Goal: Task Accomplishment & Management: Complete application form

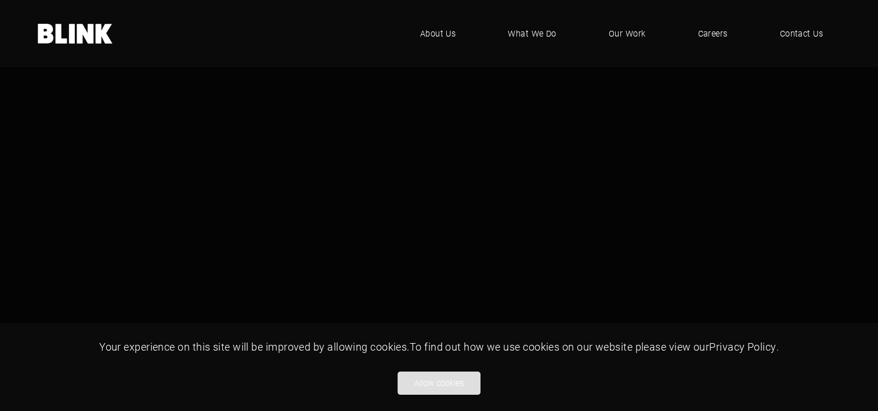
click at [438, 377] on button "Allow cookies" at bounding box center [439, 383] width 83 height 23
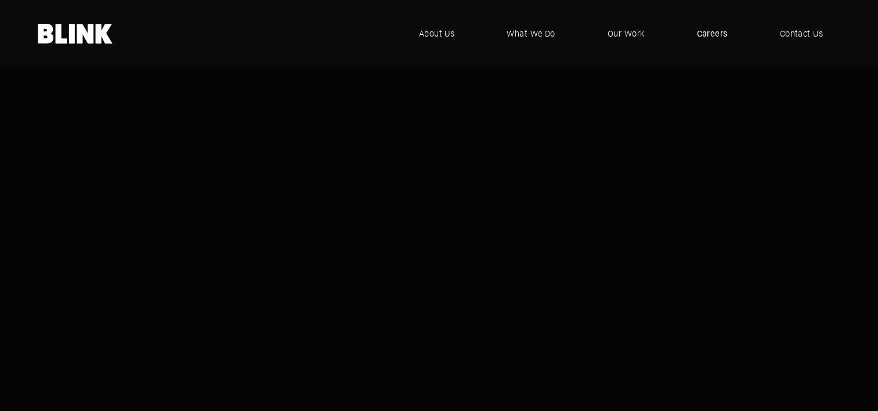
click at [719, 35] on span "Careers" at bounding box center [712, 33] width 31 height 13
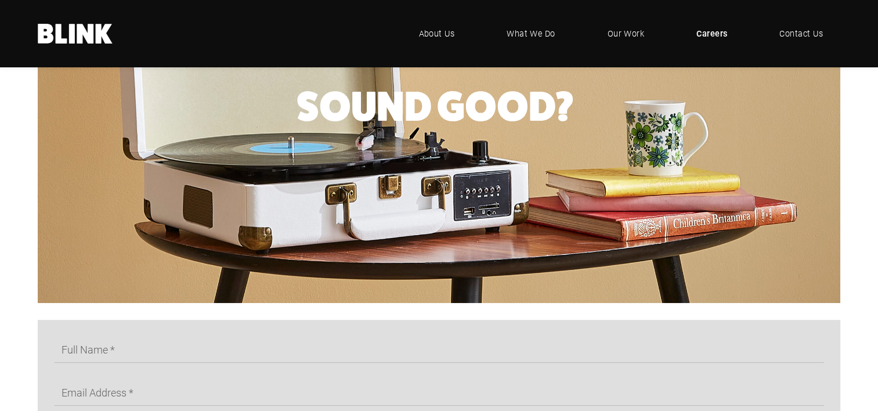
scroll to position [639, 0]
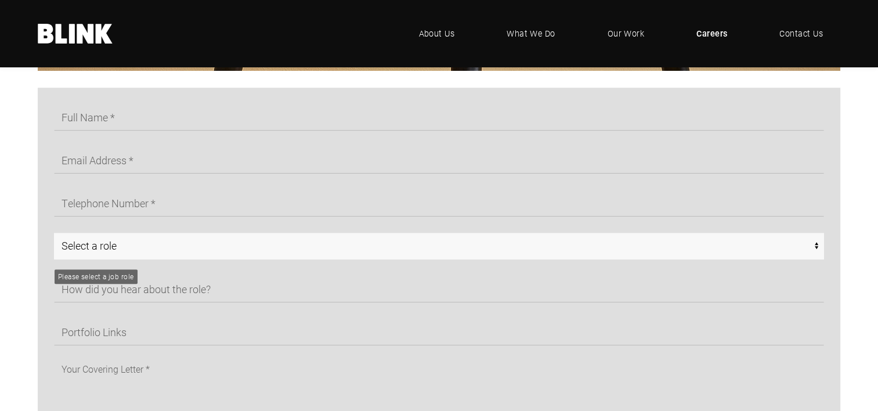
click at [125, 253] on select "Select a role CGI Artists - Manchester Senior CGI Artists - Manchester Any - Ma…" at bounding box center [439, 246] width 770 height 27
select select "Any - Manchester"
click at [54, 237] on select "Select a role CGI Artists - Manchester Senior CGI Artists - Manchester Any - Ma…" at bounding box center [439, 246] width 770 height 27
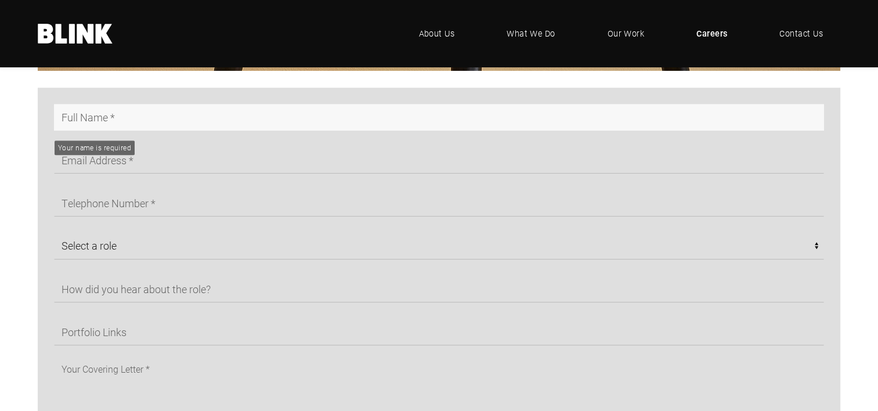
click at [134, 121] on input "text" at bounding box center [439, 117] width 770 height 27
type input "Rachel Mrs Parsley"
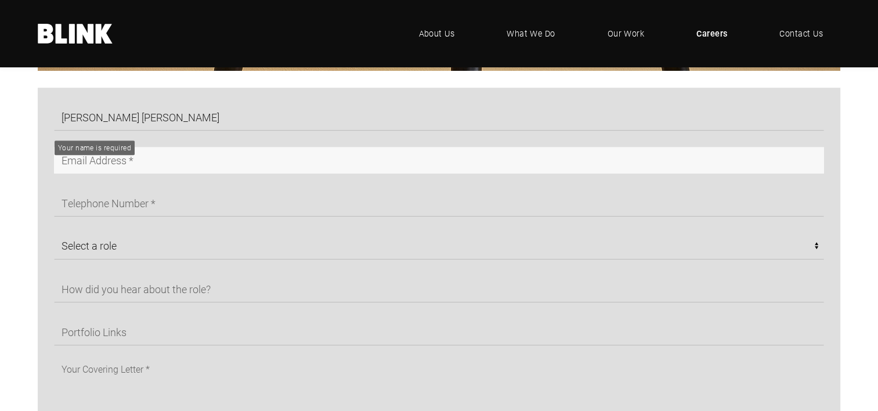
type input "rachelliggett@icloud.com"
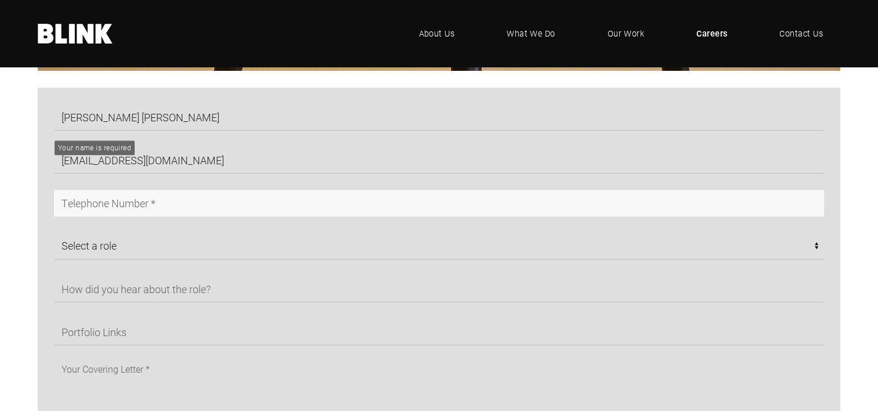
type input "07460212292"
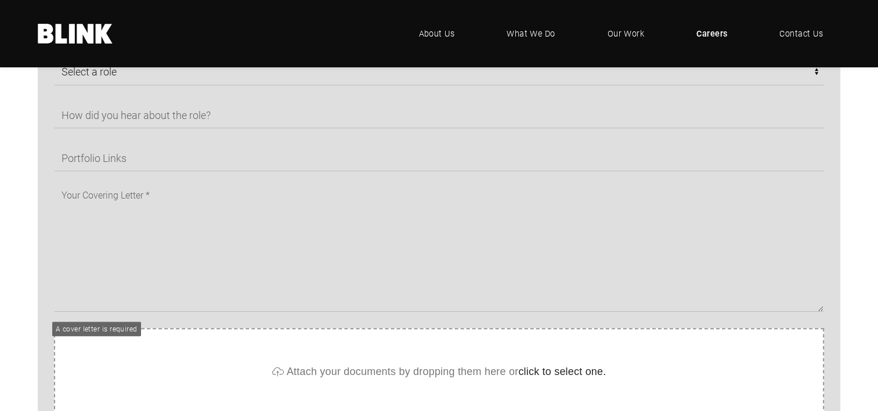
scroll to position [755, 0]
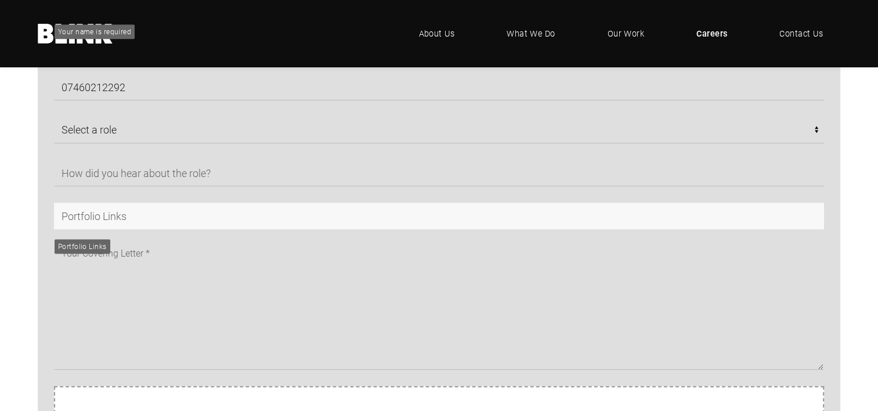
click at [241, 212] on input "text" at bounding box center [439, 216] width 770 height 27
type input "w"
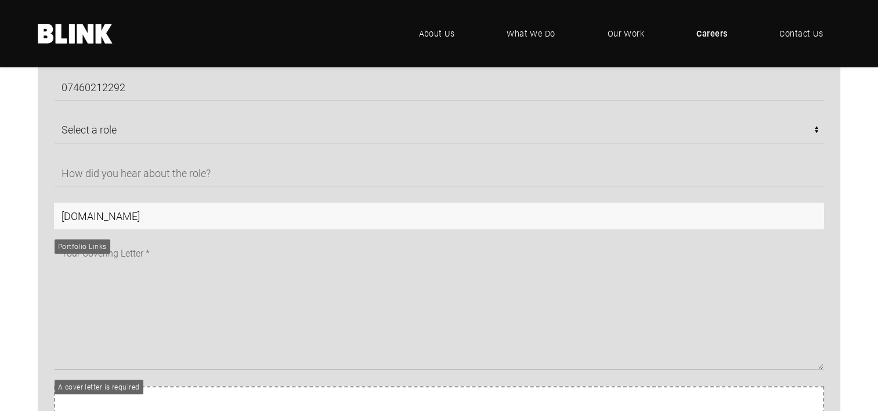
type input "www.rachelparsley.co.uk"
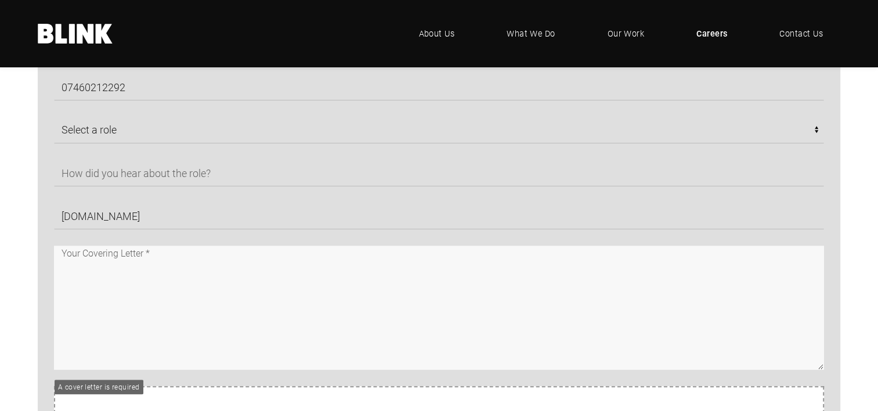
click at [246, 280] on textarea at bounding box center [439, 308] width 770 height 124
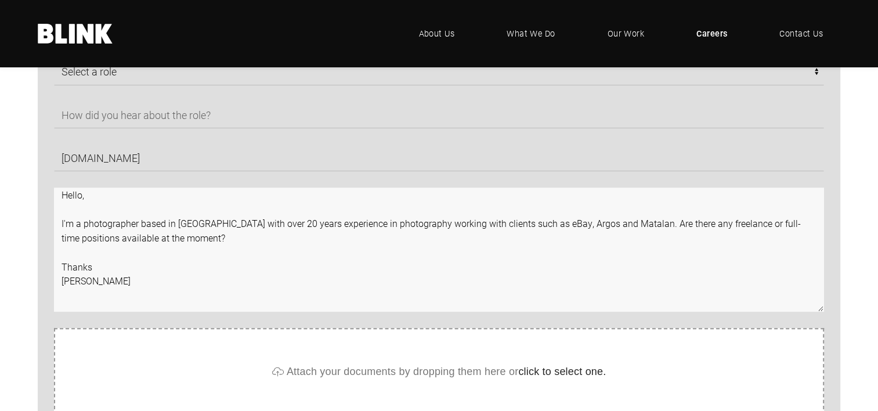
scroll to position [929, 0]
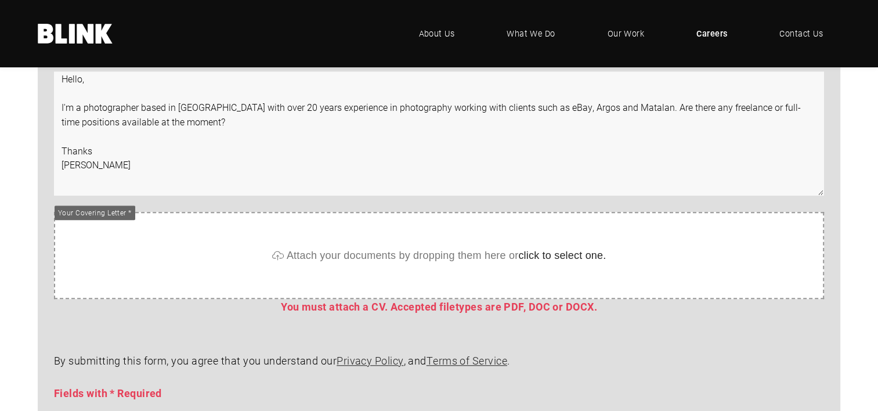
click at [107, 160] on textarea "Hello, I'm a photographer based in Manchester with over 20 years experience in …" at bounding box center [439, 133] width 770 height 124
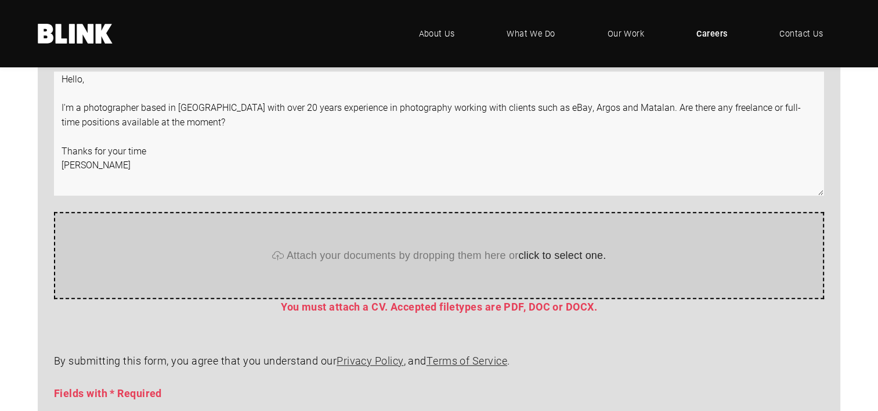
type textarea "Hello, I'm a photographer based in Manchester with over 20 years experience in …"
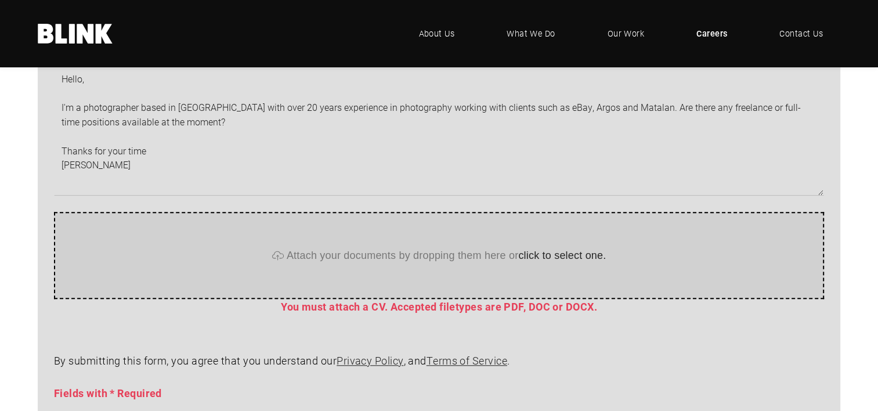
click at [306, 254] on span "Attach your documents by dropping them here or click to select one." at bounding box center [447, 255] width 320 height 12
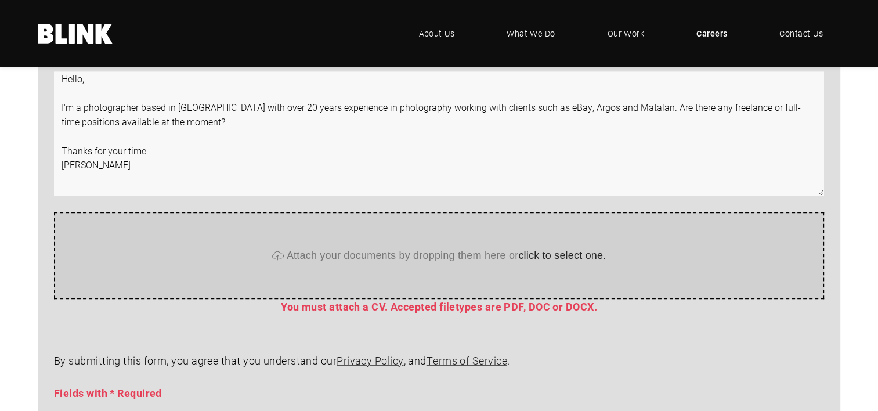
click at [803, 146] on textarea "Hello, I'm a photographer based in Manchester with over 20 years experience in …" at bounding box center [439, 133] width 770 height 124
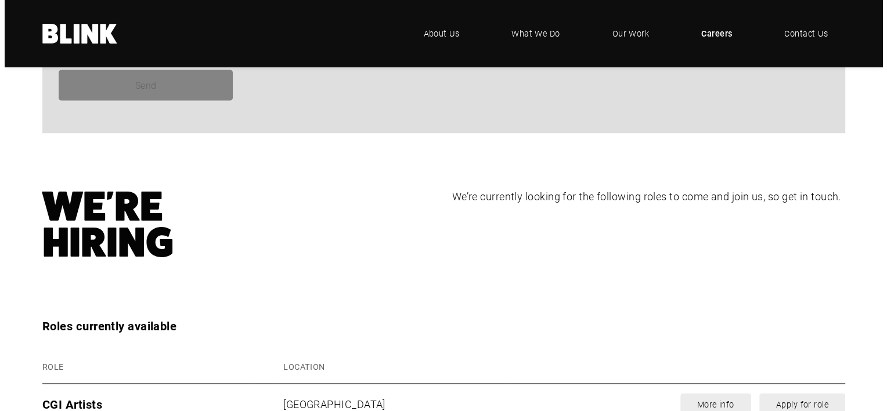
scroll to position [1451, 0]
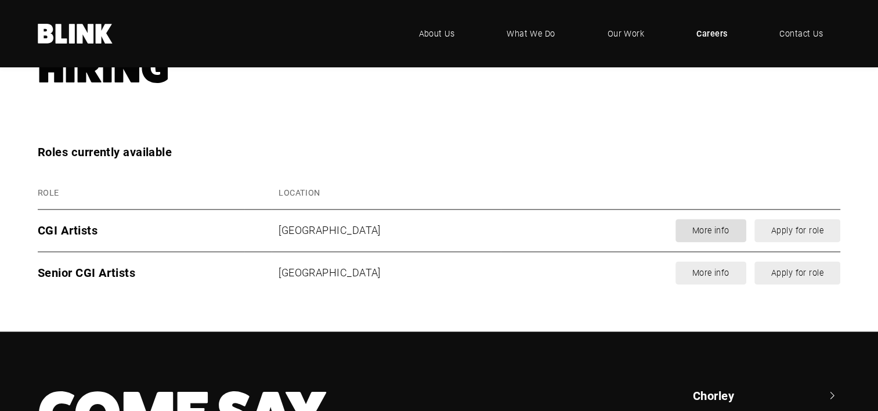
click at [713, 237] on link "More info" at bounding box center [711, 230] width 71 height 23
